Goal: Navigation & Orientation: Find specific page/section

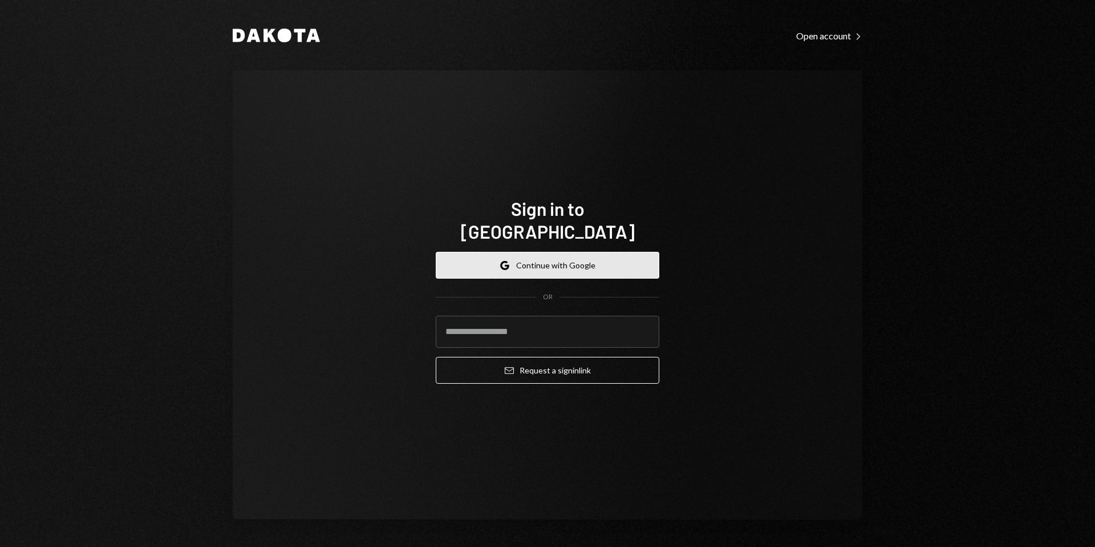
click at [580, 264] on button "Google Continue with Google" at bounding box center [548, 265] width 224 height 27
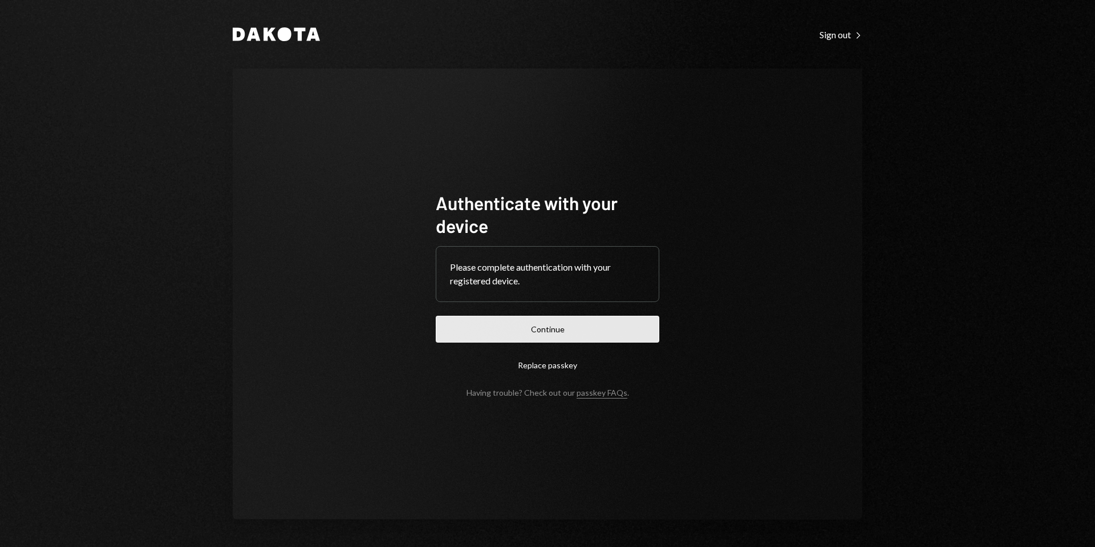
click at [594, 325] on button "Continue" at bounding box center [548, 328] width 224 height 27
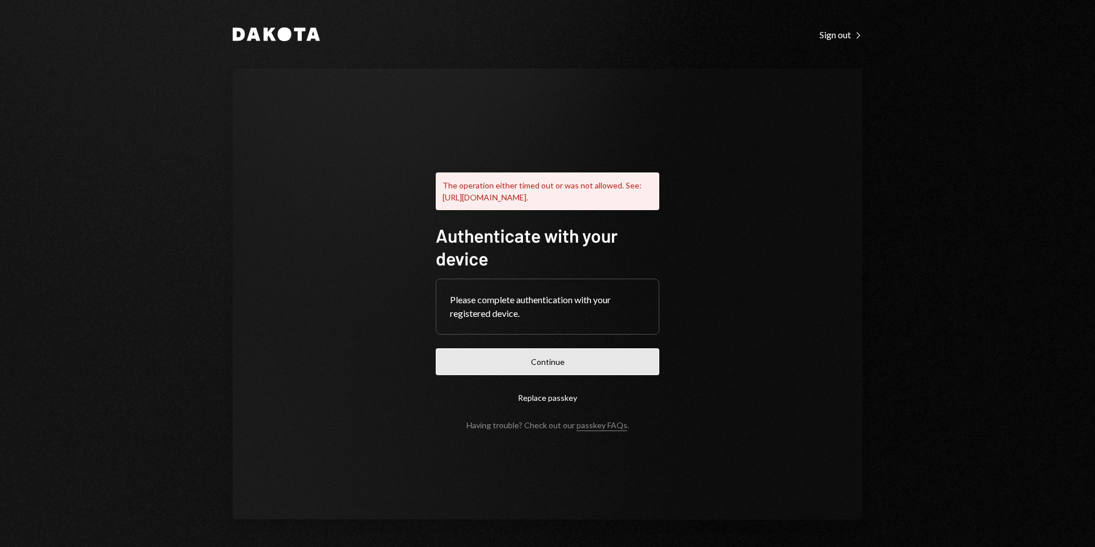
click at [624, 365] on button "Continue" at bounding box center [548, 361] width 224 height 27
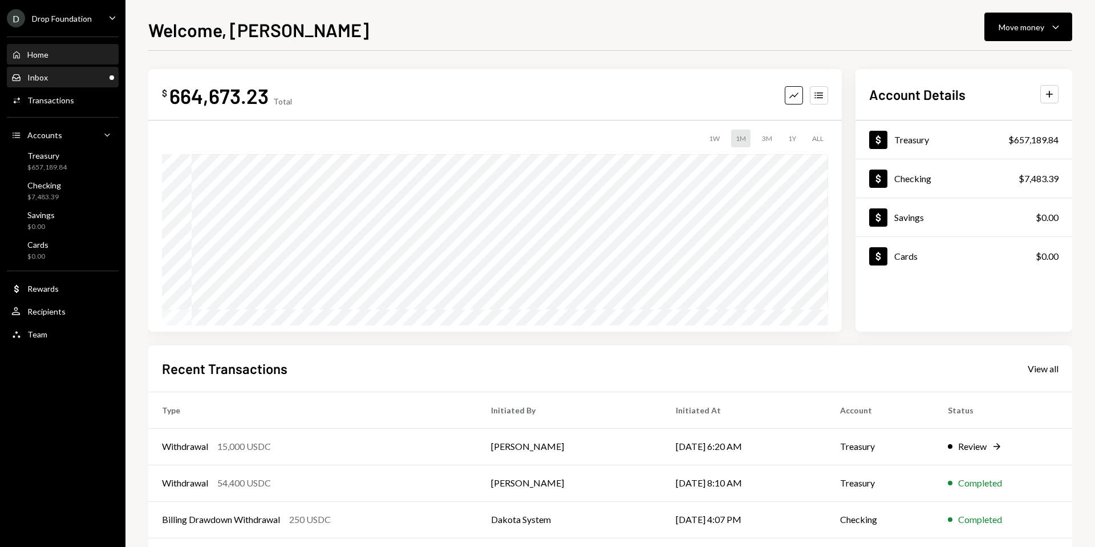
click at [63, 83] on div "Inbox Inbox" at bounding box center [62, 77] width 103 height 19
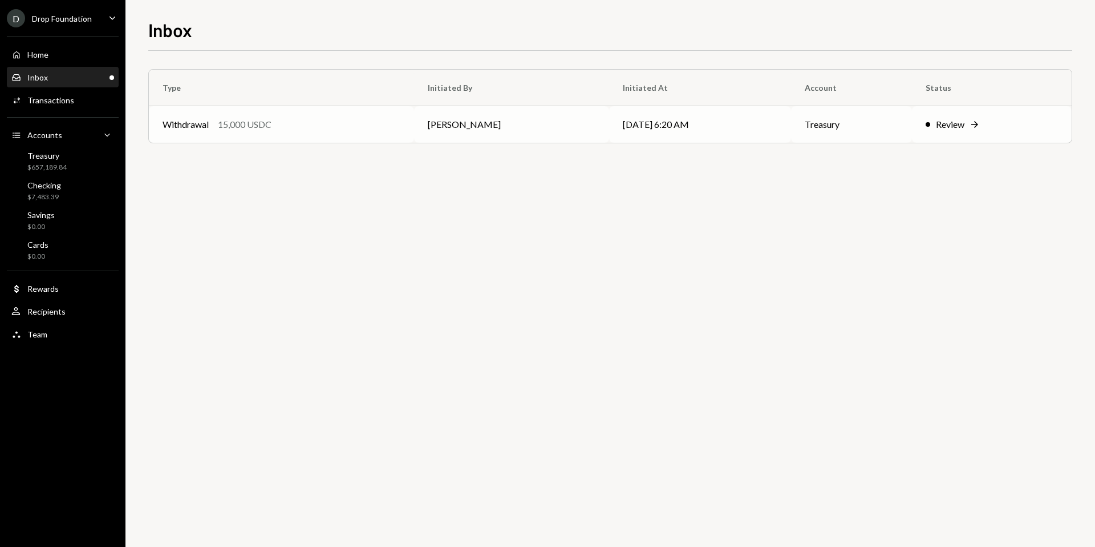
click at [972, 127] on icon "Right Arrow" at bounding box center [974, 124] width 11 height 11
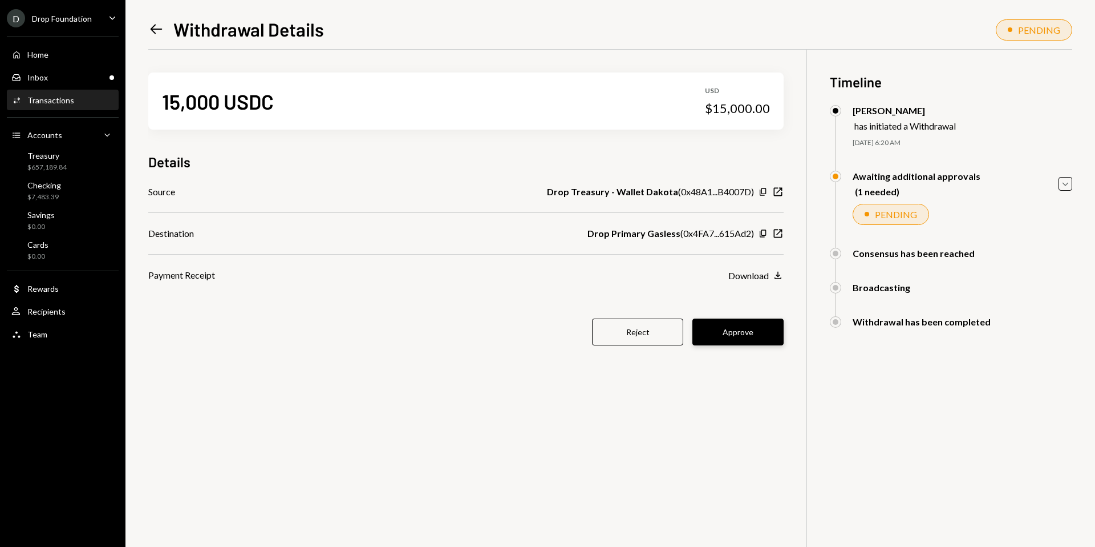
click at [759, 339] on button "Approve" at bounding box center [738, 331] width 91 height 27
